Goal: Task Accomplishment & Management: Complete application form

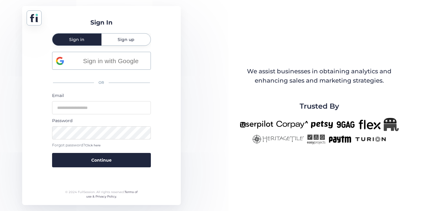
click at [123, 41] on span "Sign up" at bounding box center [126, 39] width 17 height 4
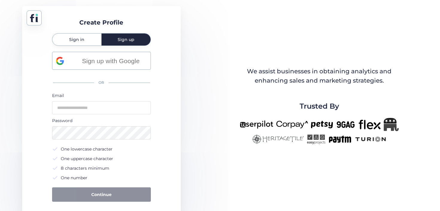
click at [114, 71] on div "Sign up with Google OR Email Password One lowercase character One uppercase cha…" at bounding box center [101, 127] width 99 height 150
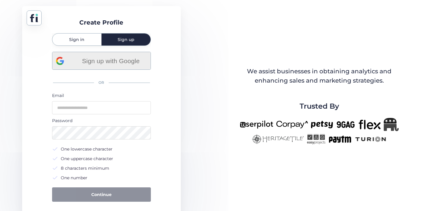
click at [111, 67] on div "Sign up with Google" at bounding box center [101, 60] width 91 height 17
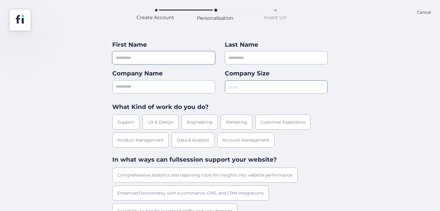
click at [131, 59] on input "text" at bounding box center [163, 57] width 103 height 13
type input "*****"
click at [428, 16] on div "Cancel" at bounding box center [424, 20] width 14 height 22
